Goal: Transaction & Acquisition: Subscribe to service/newsletter

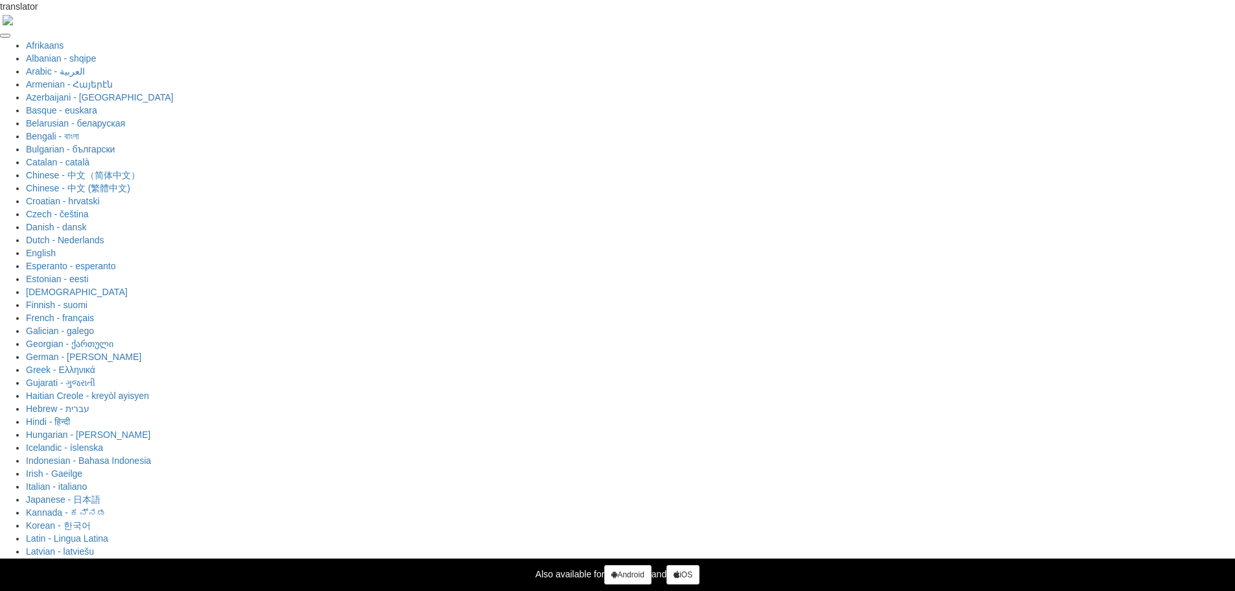
select select "*******"
type input "*"
